Goal: Information Seeking & Learning: Learn about a topic

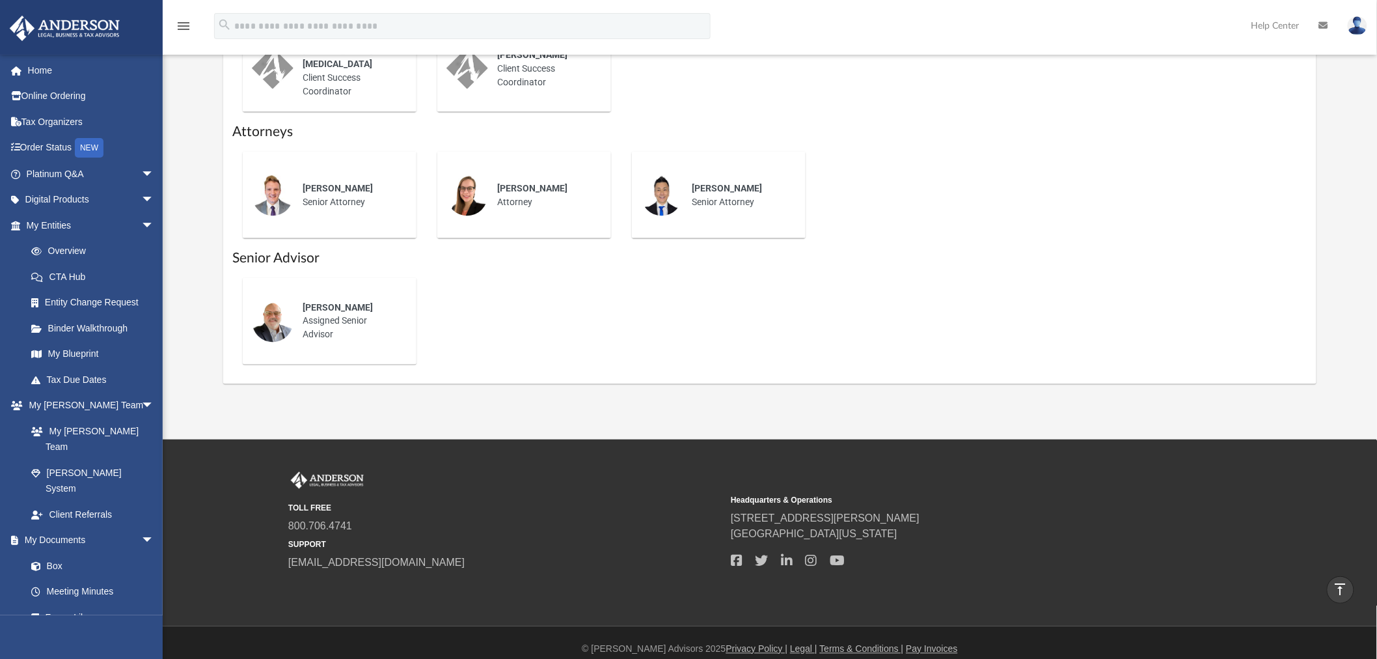
scroll to position [723, 0]
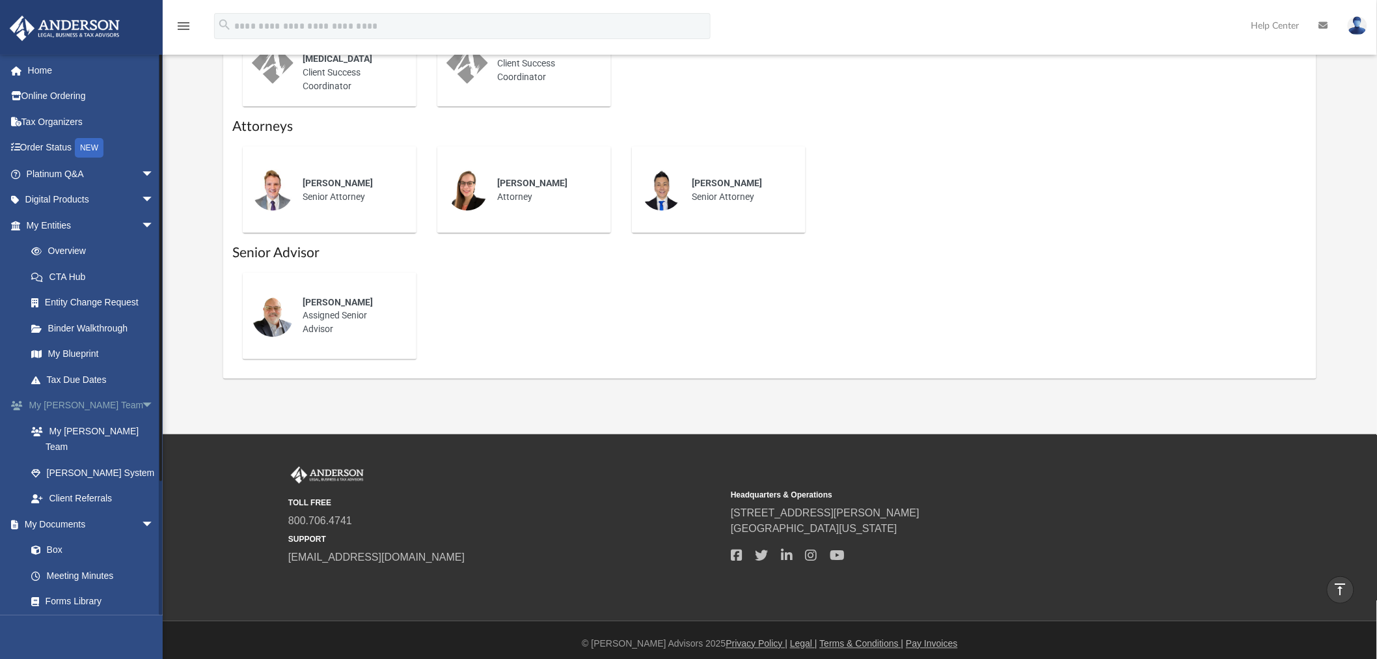
click at [69, 409] on link "My [PERSON_NAME] Team arrow_drop_down" at bounding box center [91, 405] width 165 height 26
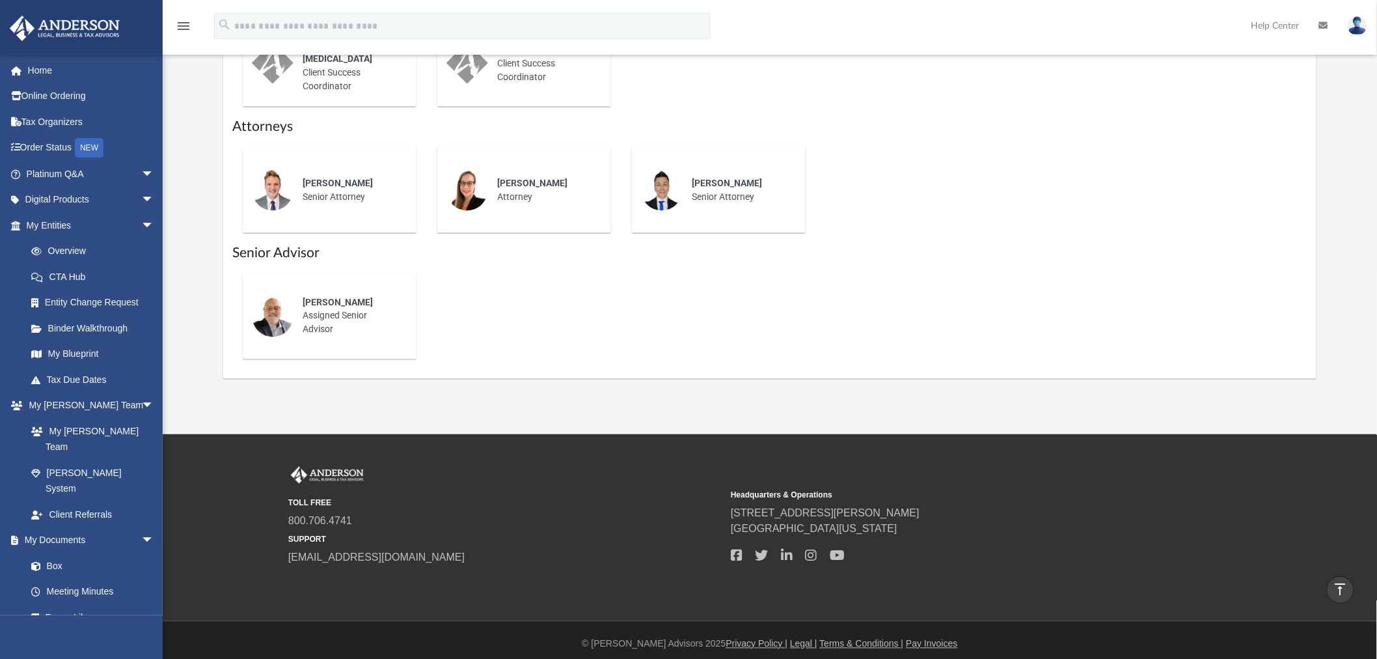
drag, startPoint x: 621, startPoint y: 430, endPoint x: 564, endPoint y: 424, distance: 57.6
click at [39, 66] on link "Home" at bounding box center [91, 70] width 165 height 26
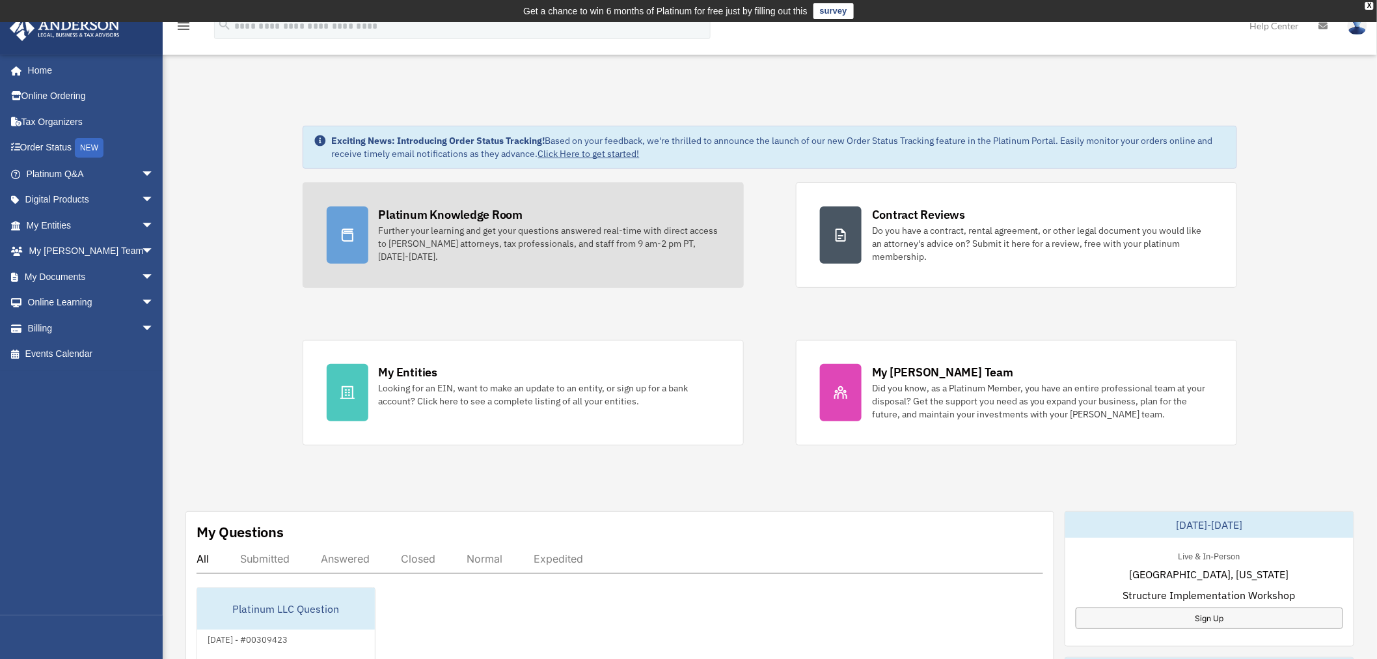
click at [450, 234] on div "Further your learning and get your questions answered real-time with direct acc…" at bounding box center [549, 243] width 341 height 39
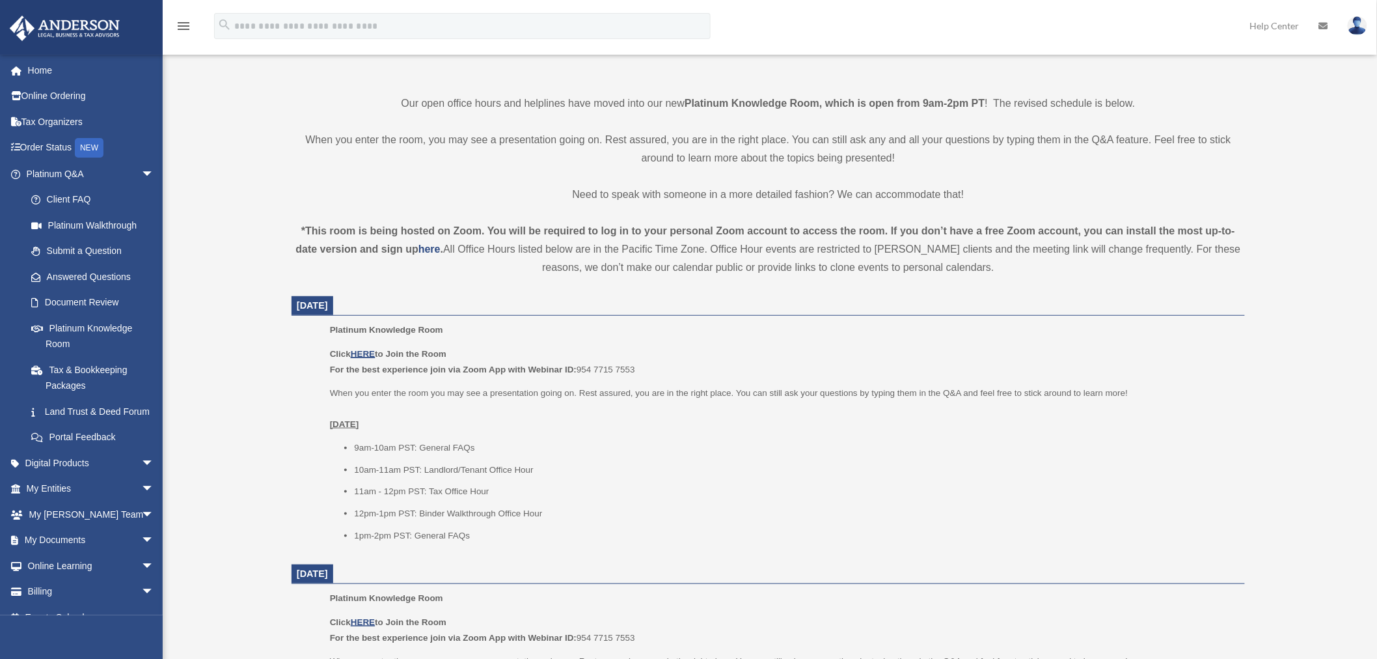
scroll to position [311, 0]
drag, startPoint x: 391, startPoint y: 445, endPoint x: 440, endPoint y: 445, distance: 48.8
click at [408, 445] on li "9am-10am PST: General FAQs" at bounding box center [795, 446] width 882 height 16
click at [478, 445] on li "9am-10am PST: General FAQs" at bounding box center [795, 446] width 882 height 16
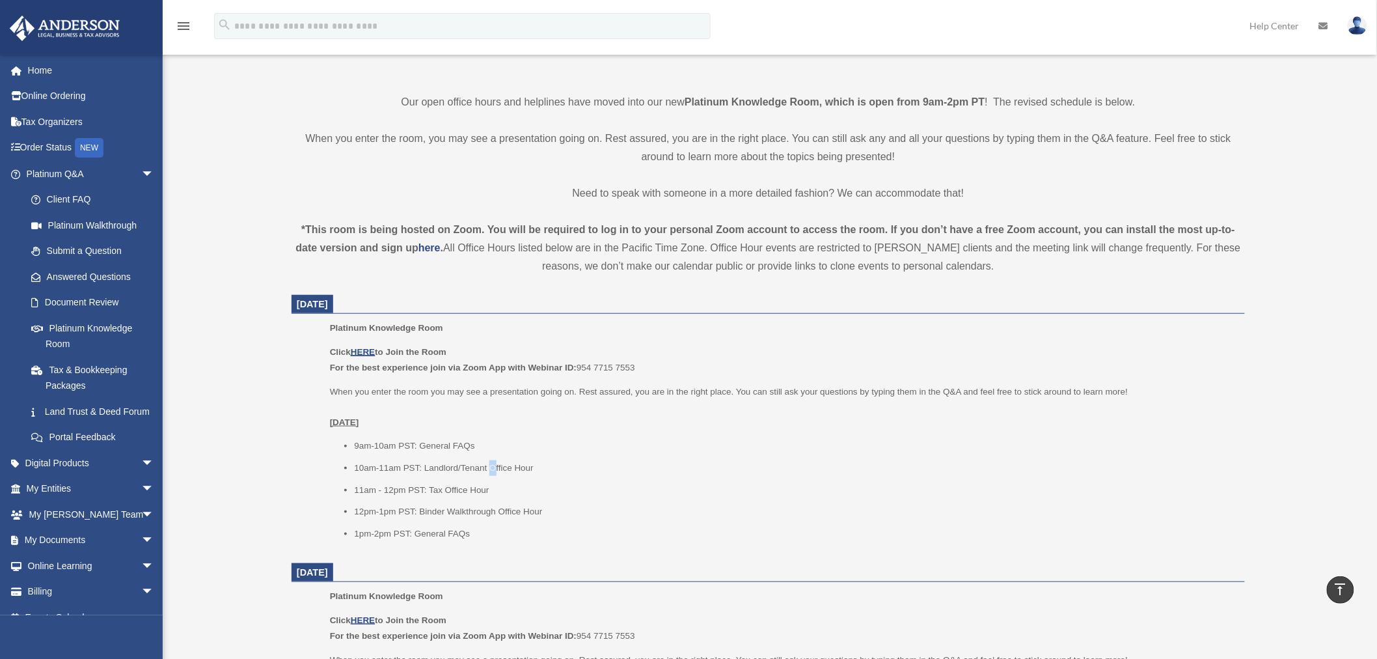
click at [492, 460] on li "10am-11am PST: Landlord/Tenant Office Hour" at bounding box center [795, 468] width 882 height 16
click at [475, 486] on li "11am - 12pm PST: Tax Office Hour" at bounding box center [795, 490] width 882 height 16
click at [480, 508] on li "12pm-1pm PST: Binder Walkthrough Office Hour" at bounding box center [795, 512] width 882 height 16
click at [433, 530] on li "1pm-2pm PST: General FAQs" at bounding box center [795, 534] width 882 height 16
click at [395, 531] on li "1pm-2pm PST: General FAQs" at bounding box center [795, 534] width 882 height 16
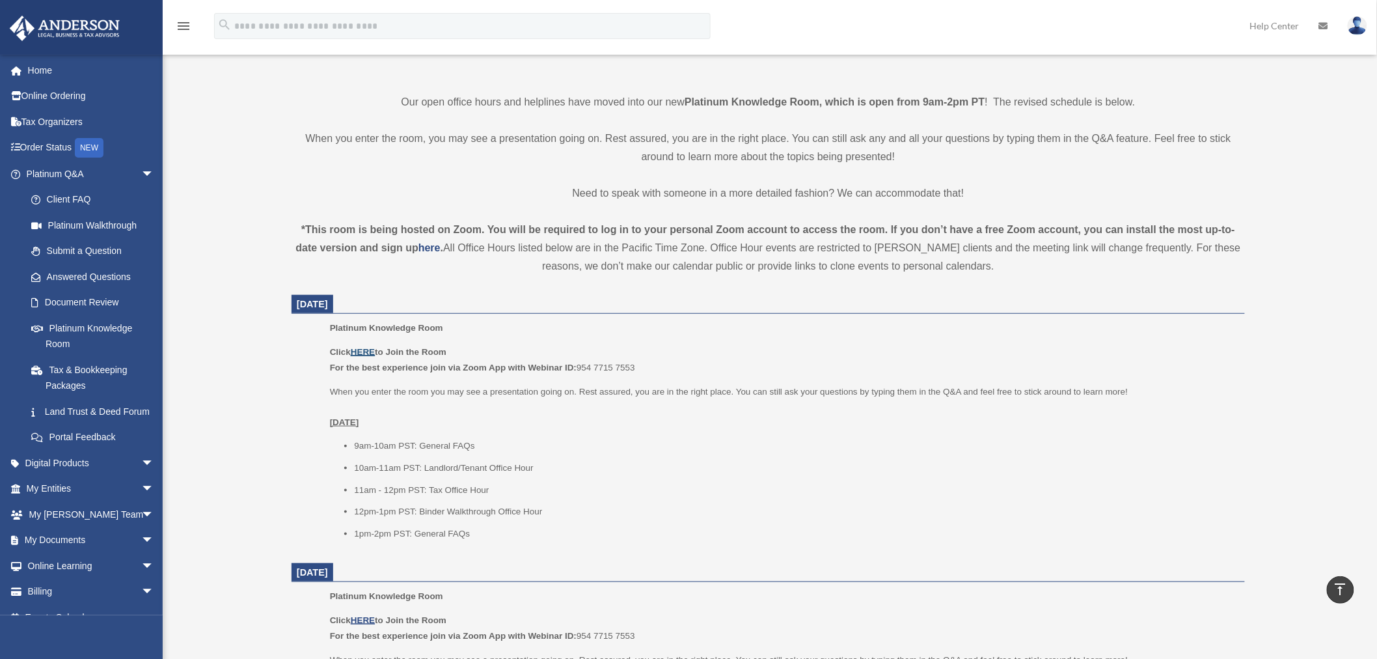
click at [368, 350] on u "HERE" at bounding box center [363, 352] width 24 height 10
